Goal: Information Seeking & Learning: Learn about a topic

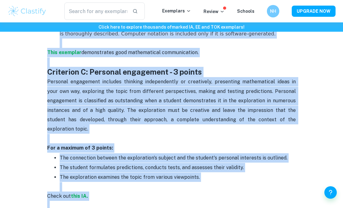
scroll to position [666, 0]
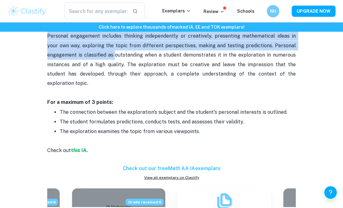
drag, startPoint x: 34, startPoint y: 136, endPoint x: 114, endPoint y: 61, distance: 109.5
click at [115, 60] on div "Math AA IA Criteria and Checklist By Julia • February 6, 2024 Get feedback on y…" at bounding box center [171, 121] width 328 height 1481
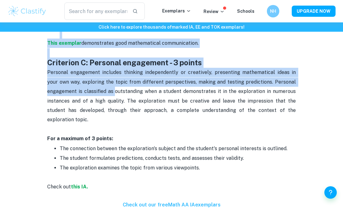
scroll to position [629, 0]
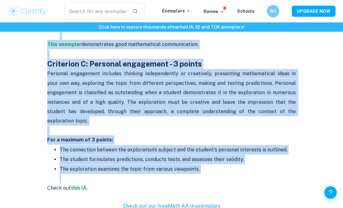
copy div "Criterion A: Presentation - 4 points The first criterion assesses the organizat…"
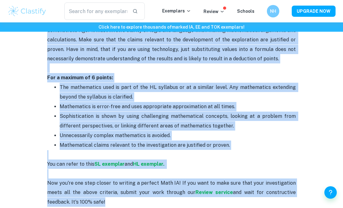
scroll to position [1271, 0]
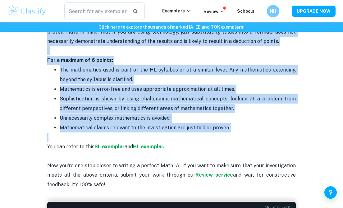
drag, startPoint x: 47, startPoint y: 43, endPoint x: 227, endPoint y: 125, distance: 197.0
copy div "Criterion D: Reflection - 3 points Reflection means reviewing, analysing, and e…"
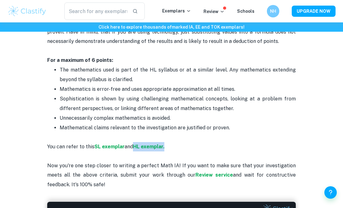
click at [134, 86] on span "Mathematics is error-free and uses appropriate approximation at all times." at bounding box center [147, 89] width 175 height 6
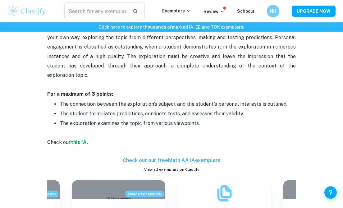
scroll to position [675, 0]
click at [78, 139] on strong "this IA." at bounding box center [79, 142] width 17 height 6
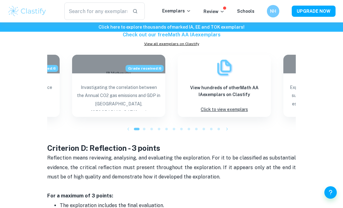
scroll to position [802, 0]
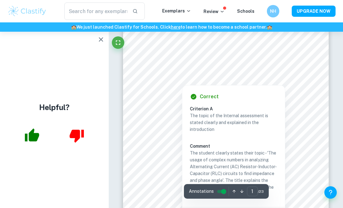
scroll to position [109, 0]
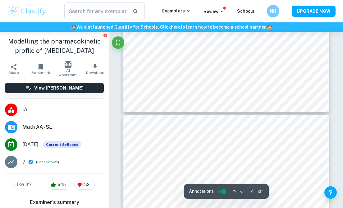
scroll to position [921, 0]
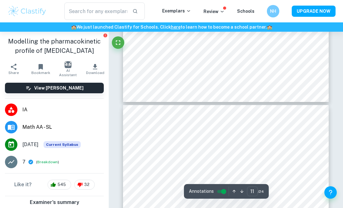
type input "12"
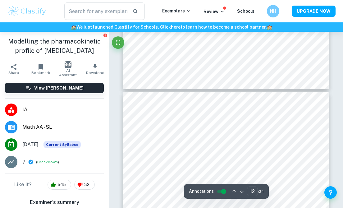
scroll to position [3277, 0]
